Goal: Communication & Community: Ask a question

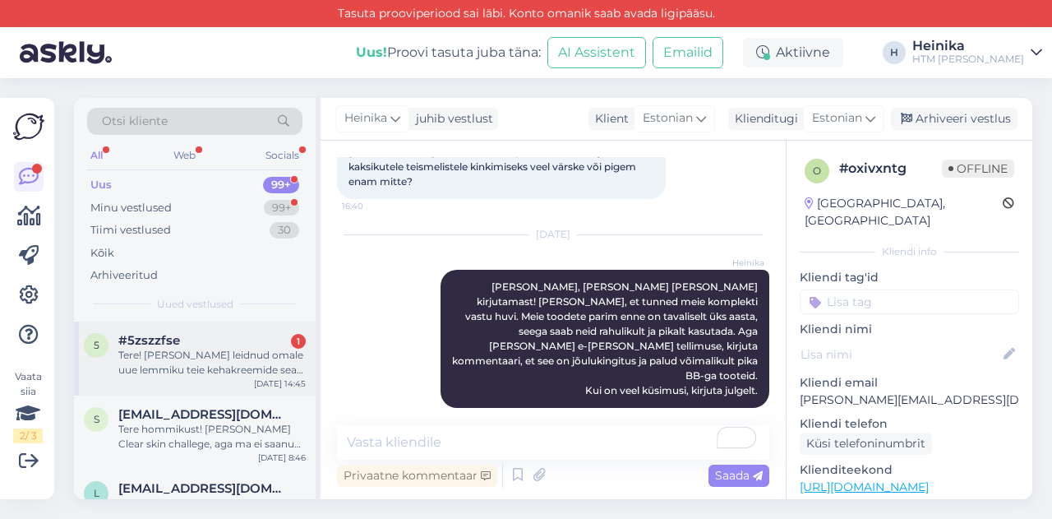
click at [182, 354] on div "Tere! [PERSON_NAME] leidnud omale uue lemmiku teie kehakreemide seas. Ninelt lo…" at bounding box center [211, 363] width 187 height 30
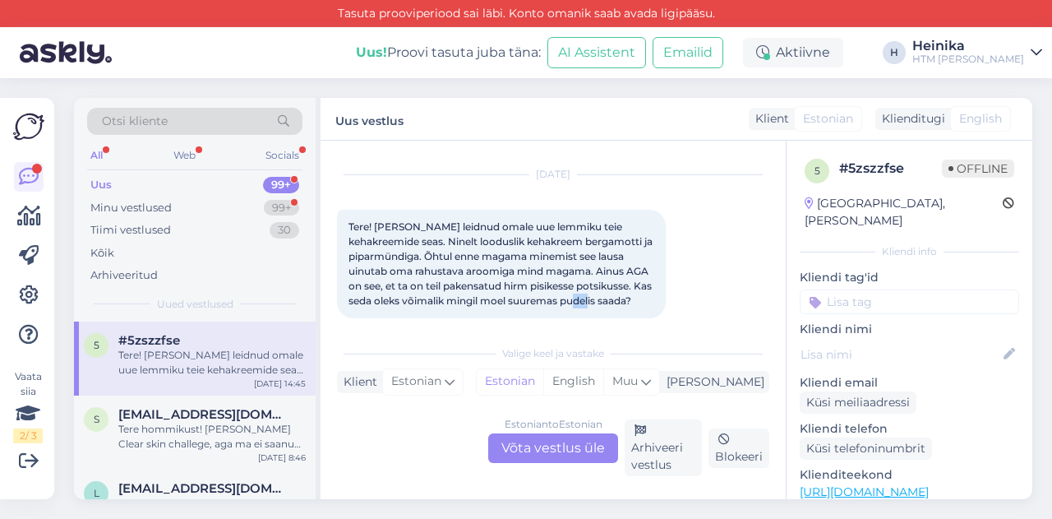
scroll to position [50, 0]
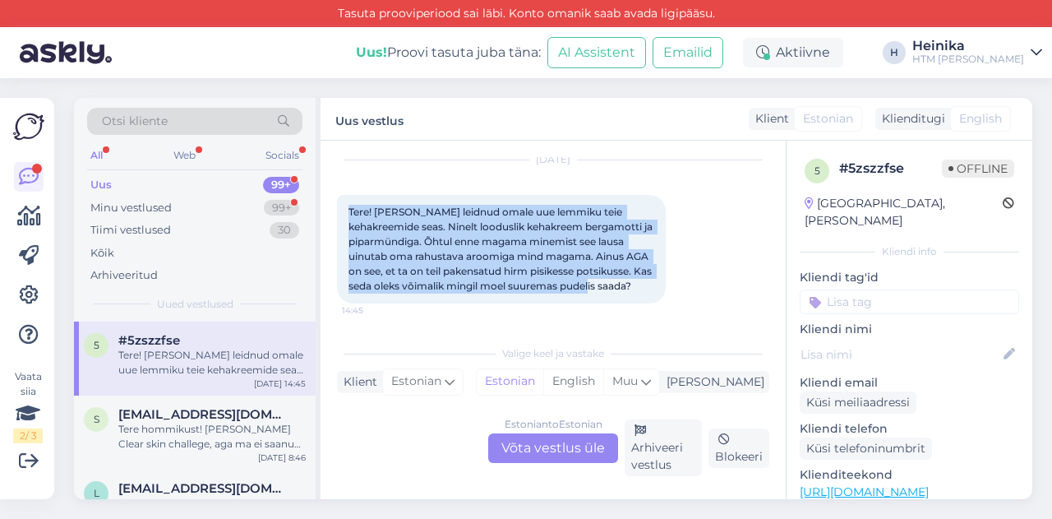
drag, startPoint x: 391, startPoint y: 313, endPoint x: 338, endPoint y: 211, distance: 115.1
click at [338, 211] on div "Tere! [PERSON_NAME] leidnud omale uue lemmiku teie kehakreemide seas. Ninelt lo…" at bounding box center [501, 249] width 329 height 108
copy span "Tere! [PERSON_NAME] leidnud omale uue lemmiku teie kehakreemide seas. Ninelt lo…"
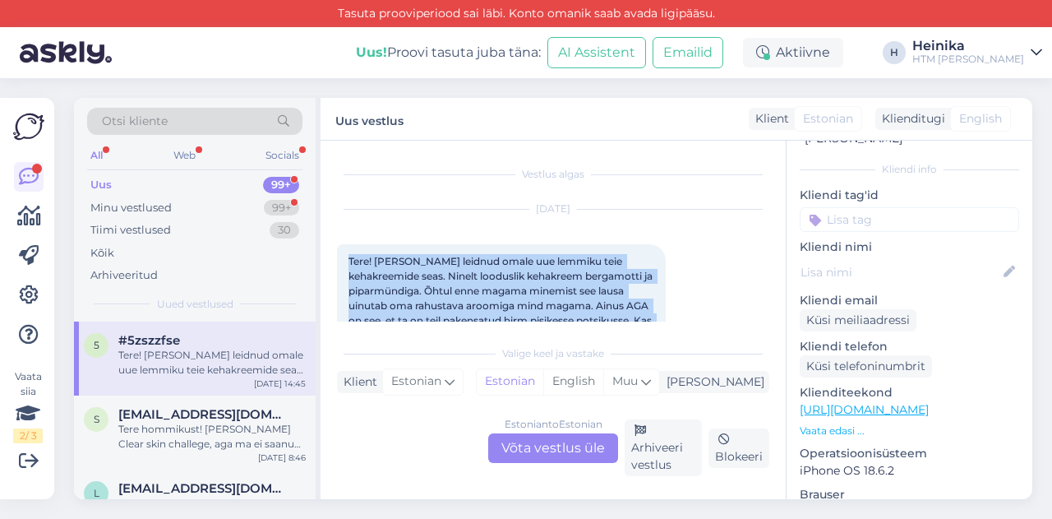
scroll to position [63, 0]
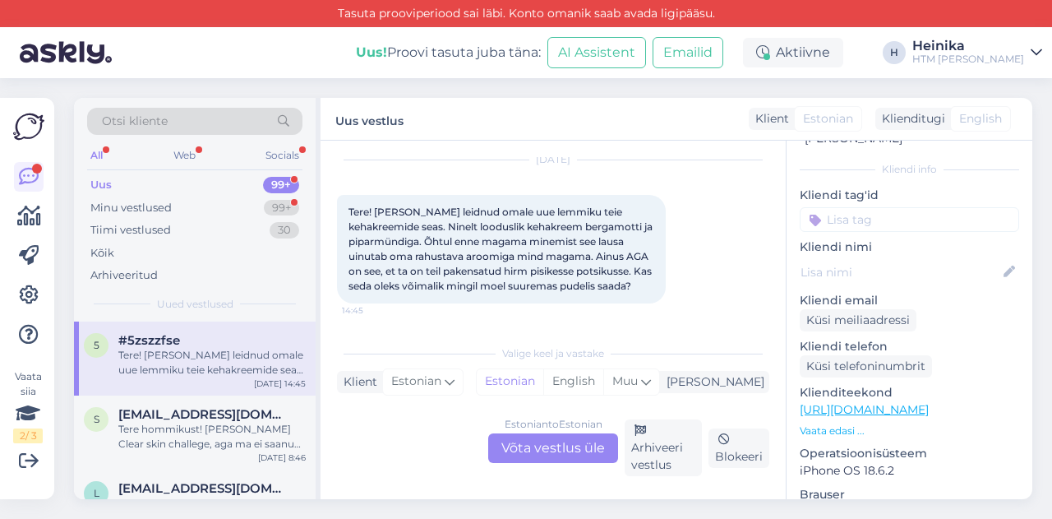
click at [565, 446] on div "Estonian to Estonian Võta vestlus üle" at bounding box center [553, 448] width 130 height 30
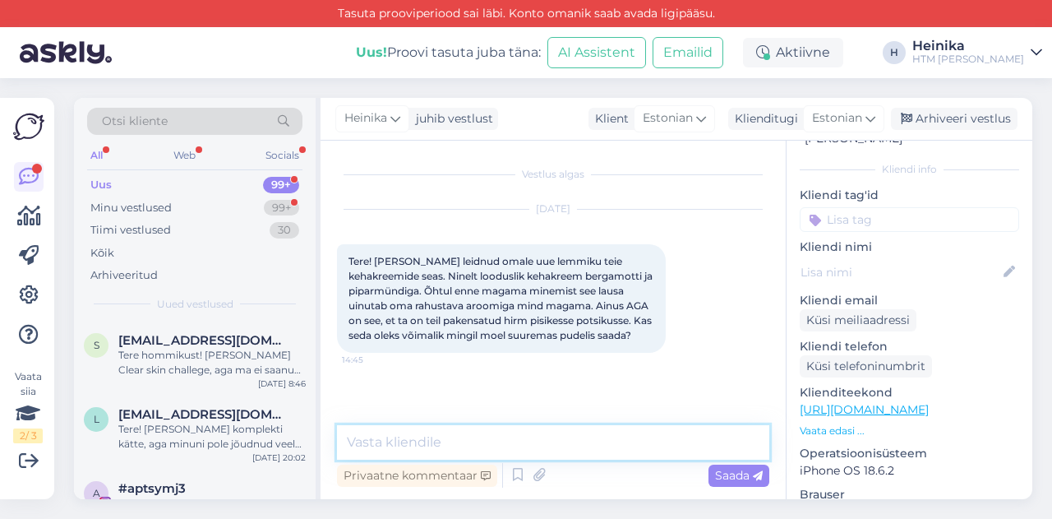
click at [454, 426] on textarea at bounding box center [553, 442] width 432 height 35
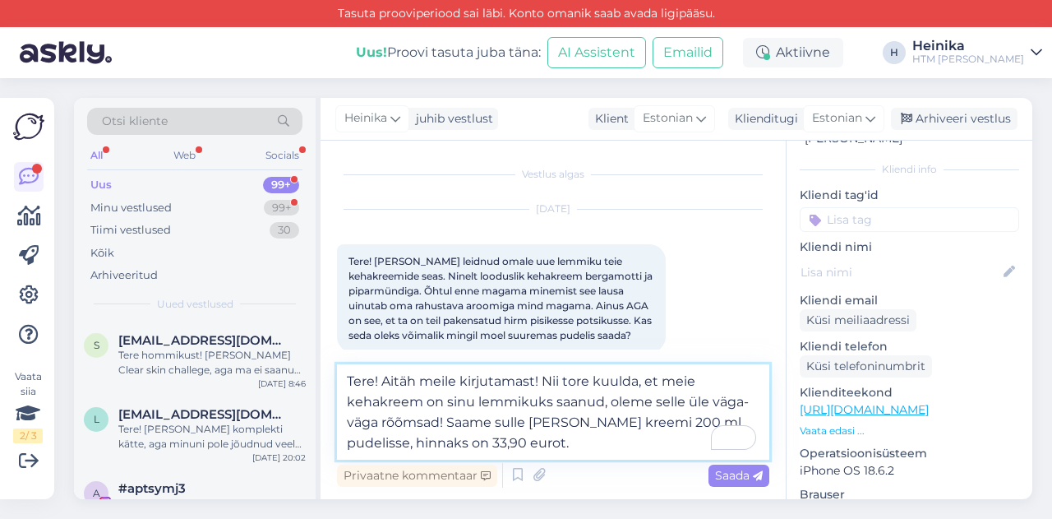
click at [533, 381] on textarea "Tere! Aitäh meile kirjutamast! Nii tore kuulda, et meie kehakreem on sinu lemmi…" at bounding box center [553, 411] width 432 height 95
drag, startPoint x: 525, startPoint y: 423, endPoint x: 496, endPoint y: 422, distance: 28.8
click at [496, 422] on textarea "Tere! Aitäh meile kirjutamast! Nii tore kuulda, et meie kehakreem on sinu lemmi…" at bounding box center [553, 411] width 432 height 95
click at [486, 447] on textarea "Tere! Aitäh meile kirjutamast! Nii tore kuulda, et meie kehakreem on sinu lemmi…" at bounding box center [553, 411] width 432 height 95
click at [614, 438] on textarea "Tere! Aitäh meile kirjutamast! Nii tore kuulda, et meie kehakreem on sinu lemmi…" at bounding box center [553, 411] width 432 height 95
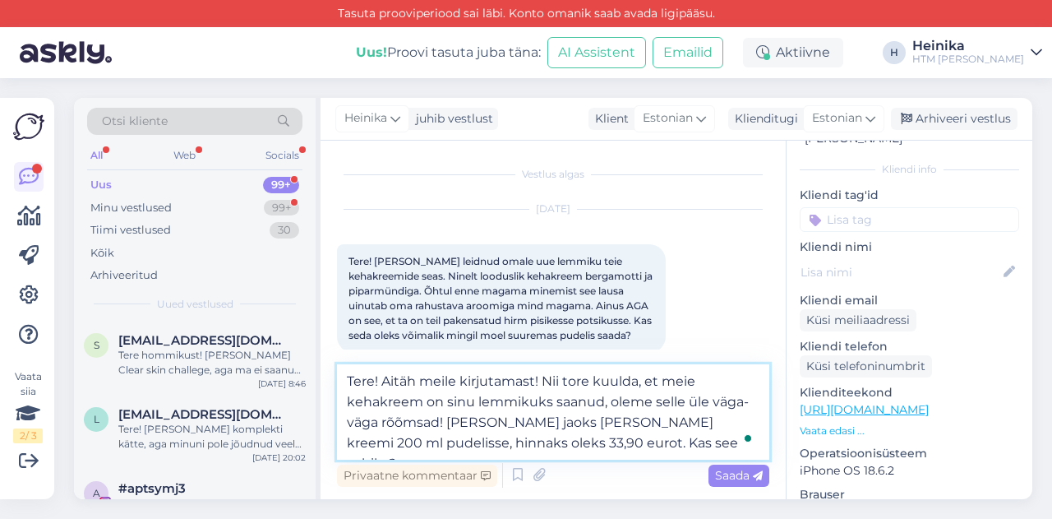
click at [516, 443] on textarea "Tere! Aitäh meile kirjutamast! Nii tore kuulda, et meie kehakreem on sinu lemmi…" at bounding box center [553, 411] width 432 height 95
click at [693, 443] on textarea "Tere! Aitäh meile kirjutamast! Nii tore kuulda, et meie kehakreem on sinu lemmi…" at bounding box center [553, 411] width 432 height 95
type textarea "Tere! Aitäh meile kirjutamast! Nii tore kuulda, et meie kehakreem on sinu lemmi…"
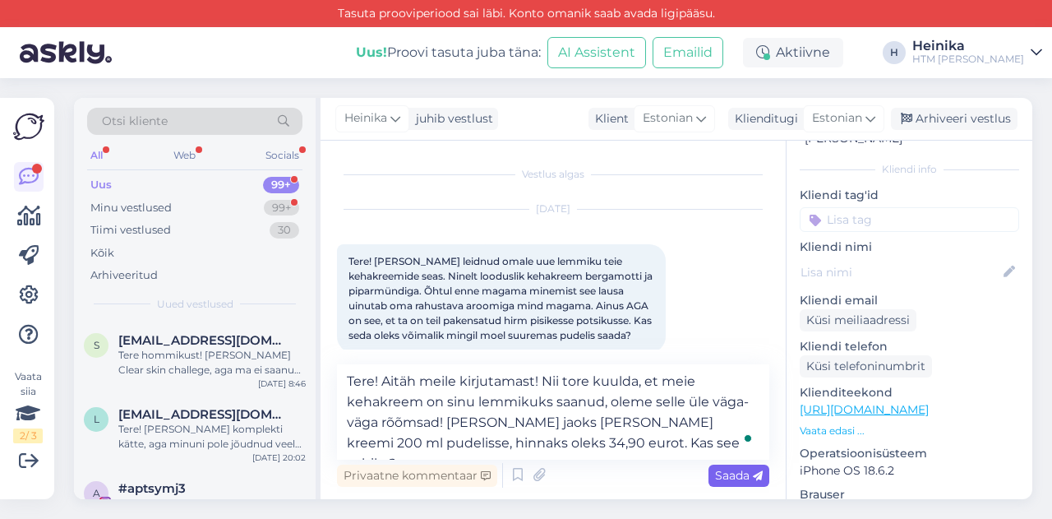
click at [740, 476] on span "Saada" at bounding box center [739, 475] width 48 height 15
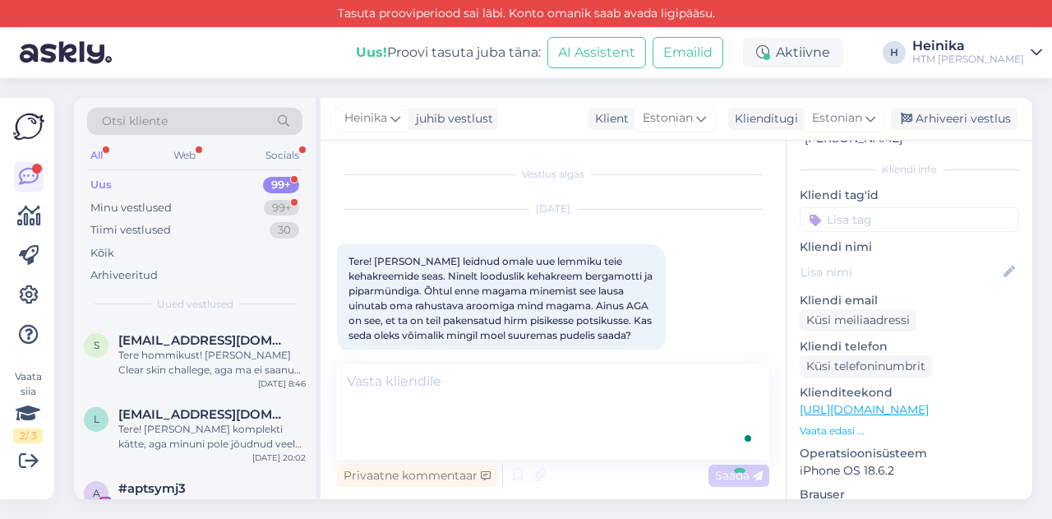
scroll to position [90, 0]
